Goal: Task Accomplishment & Management: Complete application form

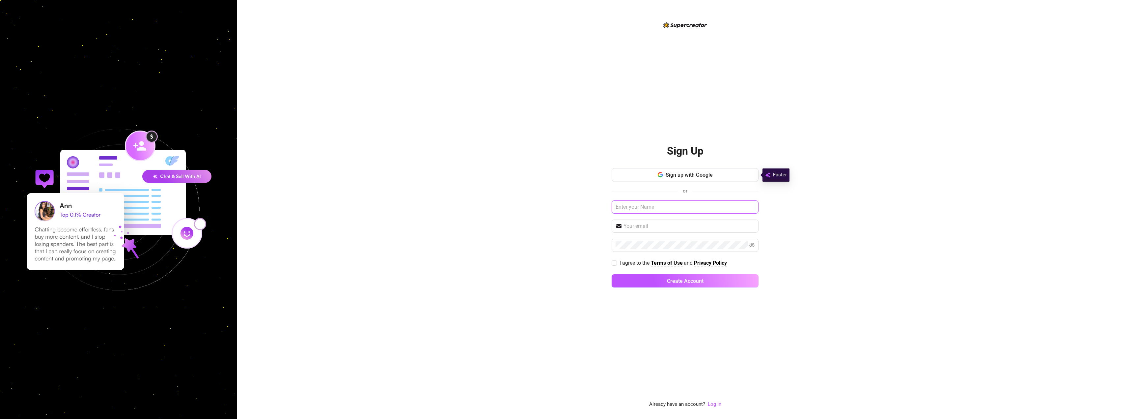
click at [674, 209] on input "text" at bounding box center [685, 206] width 147 height 13
type input "[PERSON_NAME]"
type input "[EMAIL_ADDRESS][DOMAIN_NAME]"
click at [612, 265] on input "I agree to the Terms of Use and Privacy Policy" at bounding box center [614, 262] width 5 height 5
checkbox input "true"
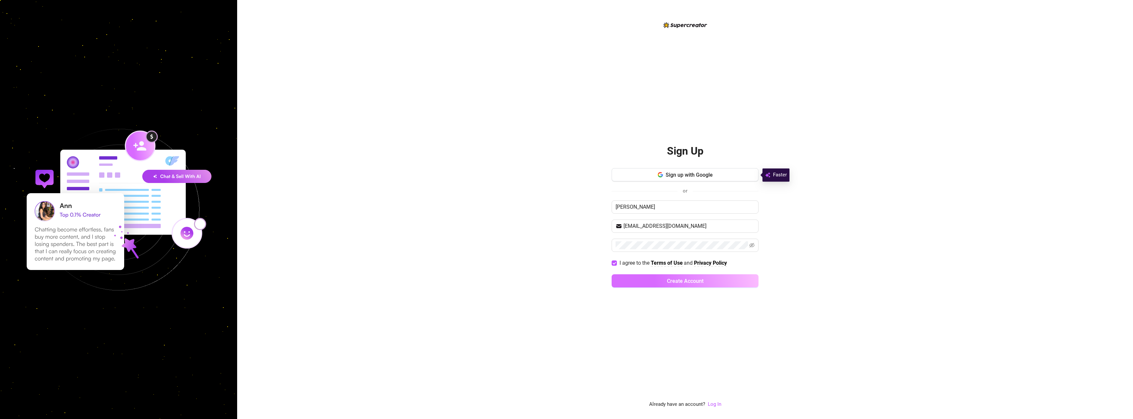
click at [666, 282] on button "Create Account" at bounding box center [685, 280] width 147 height 13
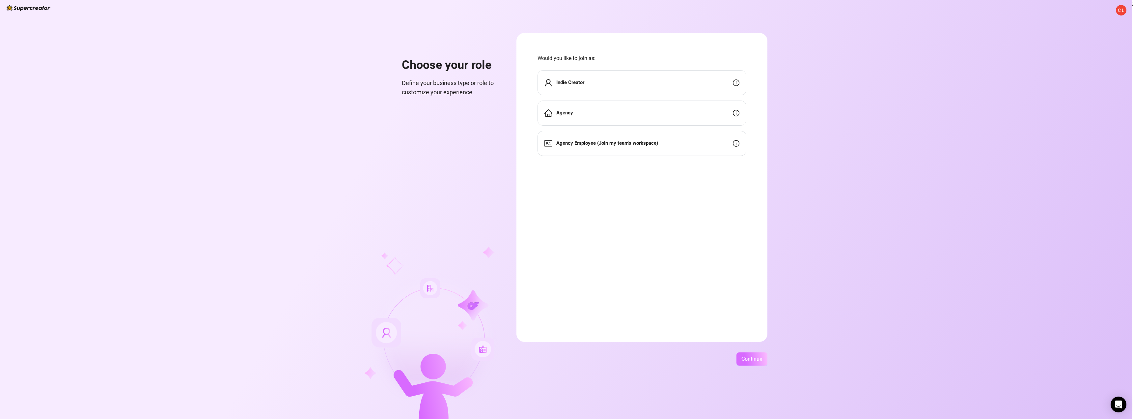
click at [744, 355] on button "Continue" at bounding box center [752, 358] width 31 height 13
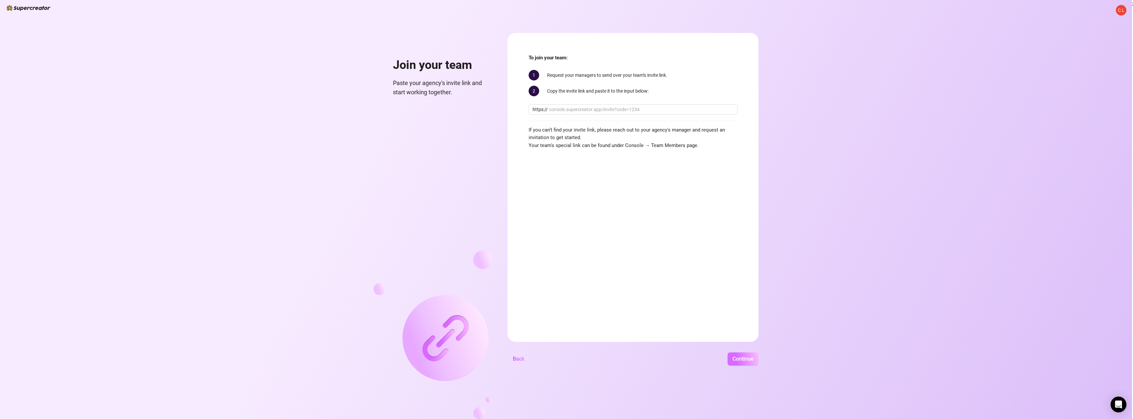
click at [741, 359] on span "Continue" at bounding box center [743, 359] width 21 height 6
click at [518, 361] on span "Back" at bounding box center [519, 359] width 12 height 6
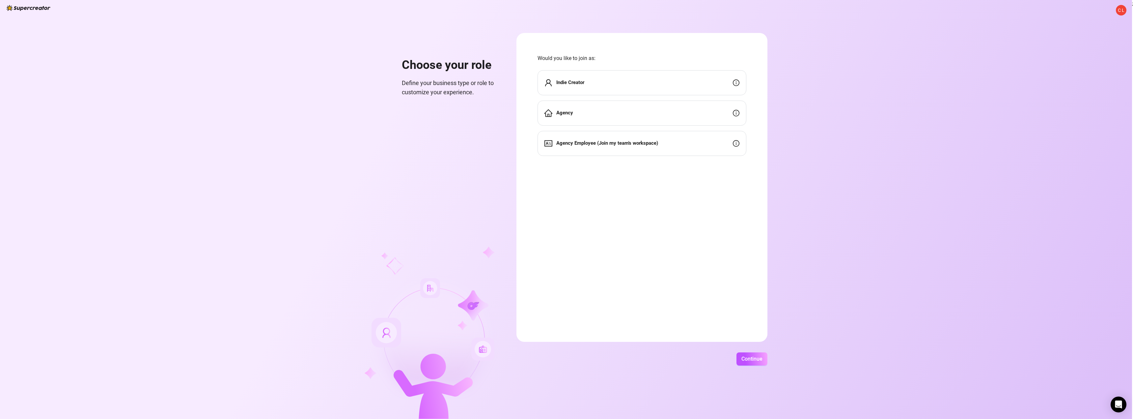
click at [578, 82] on strong "Indie Creator" at bounding box center [571, 82] width 28 height 6
click at [604, 86] on div "Indie Creator" at bounding box center [642, 82] width 209 height 25
click at [751, 358] on span "Continue" at bounding box center [752, 359] width 21 height 6
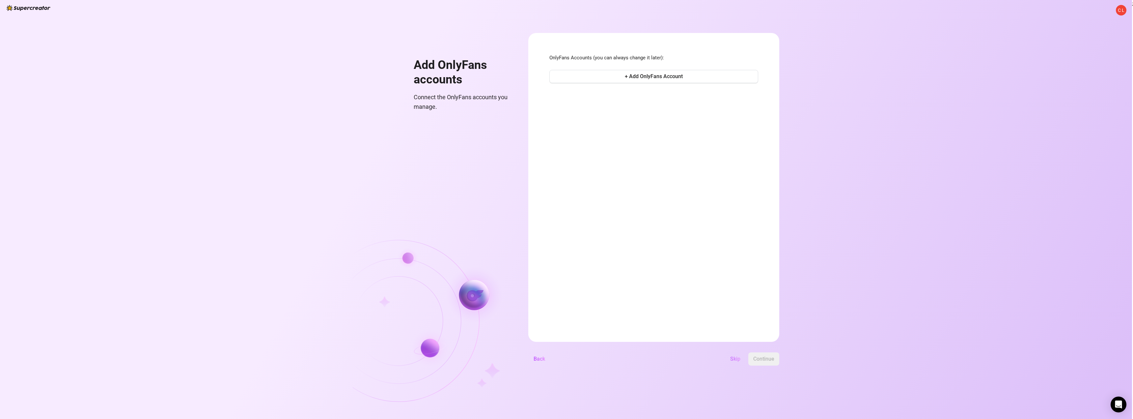
click at [738, 358] on span "Skip" at bounding box center [735, 359] width 10 height 6
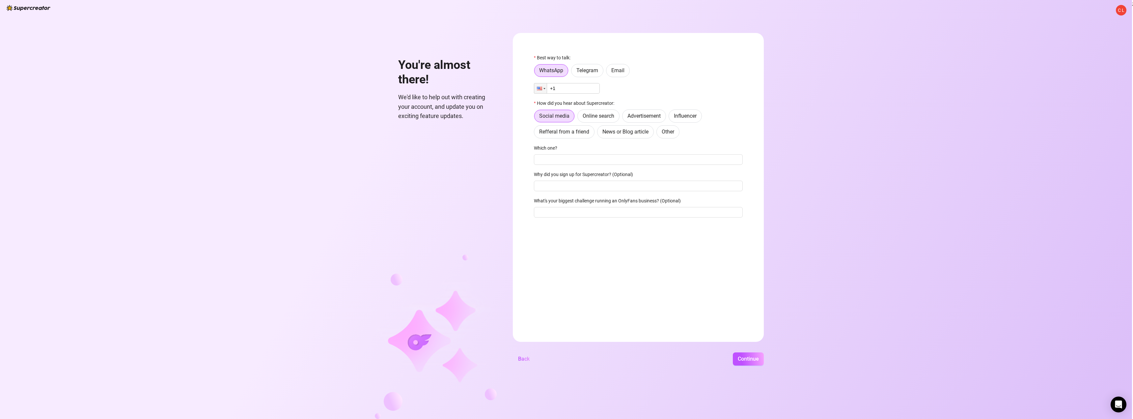
click at [563, 86] on input "+1" at bounding box center [567, 88] width 66 height 11
type input "[PHONE_NUMBER]"
click at [600, 114] on span "Online search" at bounding box center [599, 116] width 32 height 6
click at [580, 118] on input "Online search" at bounding box center [580, 118] width 0 height 0
click at [742, 358] on span "Continue" at bounding box center [748, 359] width 21 height 6
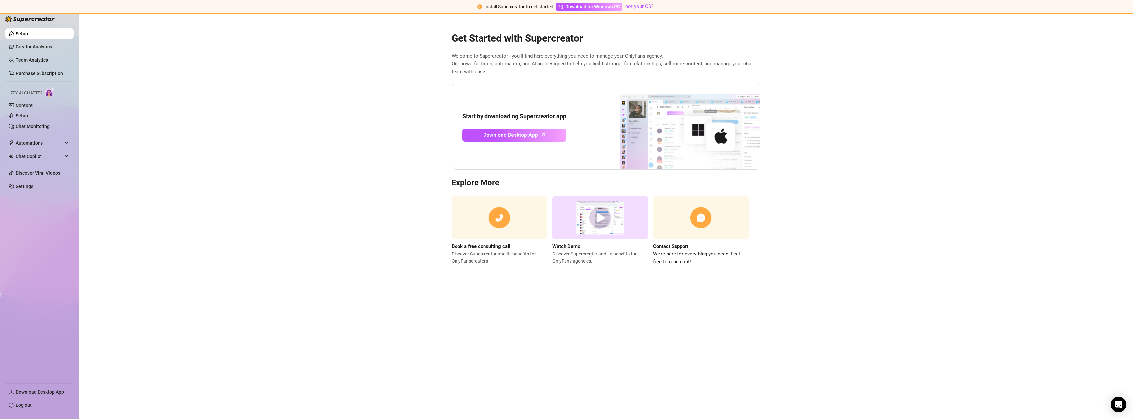
click at [23, 34] on link "Setup" at bounding box center [22, 33] width 12 height 5
click at [506, 135] on span "Download Desktop App" at bounding box center [510, 135] width 55 height 8
